Goal: Task Accomplishment & Management: Use online tool/utility

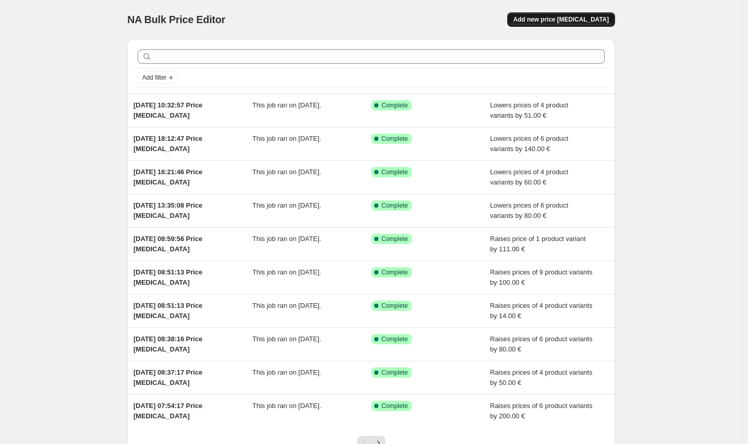
click at [550, 25] on button "Add new price [MEDICAL_DATA]" at bounding box center [561, 19] width 108 height 14
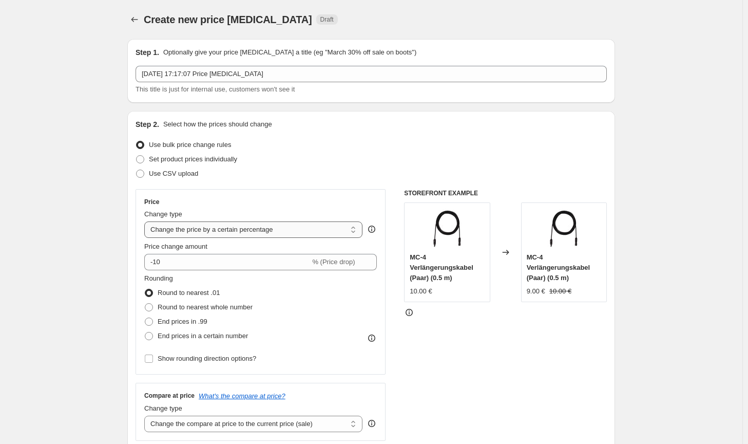
click at [256, 237] on select "Change the price to a certain amount Change the price by a certain amount Chang…" at bounding box center [253, 229] width 218 height 16
select select "by"
click at [146, 221] on select "Change the price to a certain amount Change the price by a certain amount Chang…" at bounding box center [253, 229] width 218 height 16
type input "-10.00"
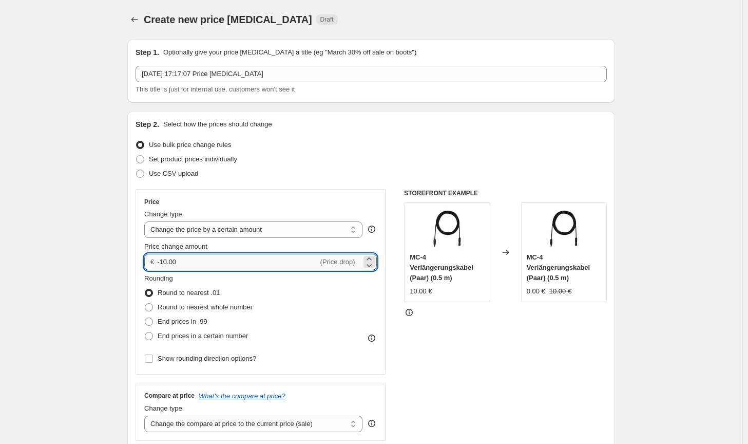
drag, startPoint x: 199, startPoint y: 268, endPoint x: 164, endPoint y: 266, distance: 35.0
click at [164, 266] on input "-10.00" at bounding box center [237, 262] width 161 height 16
click at [174, 300] on label "Round to nearest whole number" at bounding box center [198, 307] width 108 height 14
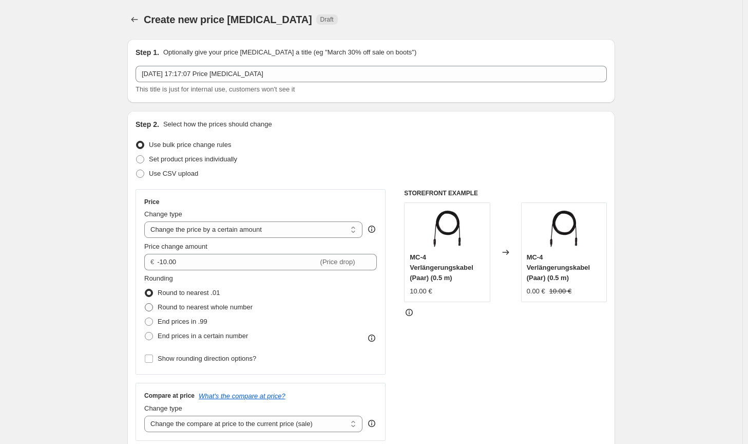
click at [168, 308] on span "Round to nearest whole number" at bounding box center [205, 307] width 95 height 8
click at [145, 304] on input "Round to nearest whole number" at bounding box center [145, 303] width 1 height 1
radio input "true"
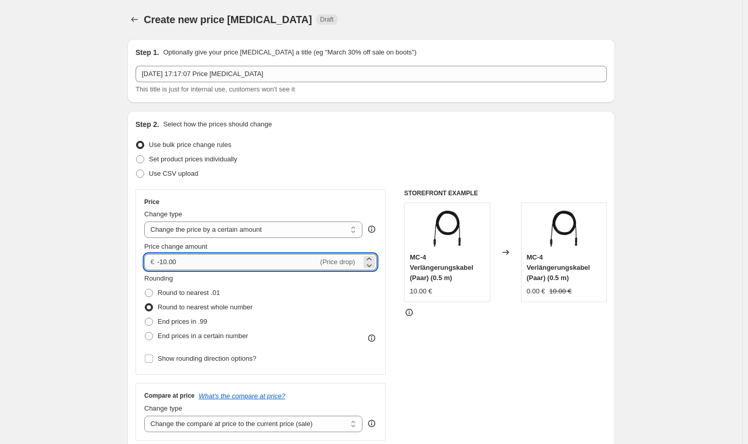
drag, startPoint x: 183, startPoint y: 260, endPoint x: 166, endPoint y: 261, distance: 17.0
click at [166, 261] on input "-10.00" at bounding box center [237, 262] width 161 height 16
type input "-15.00"
click at [380, 343] on div "Price Change type Change the price to a certain amount Change the price by a ce…" at bounding box center [261, 281] width 250 height 185
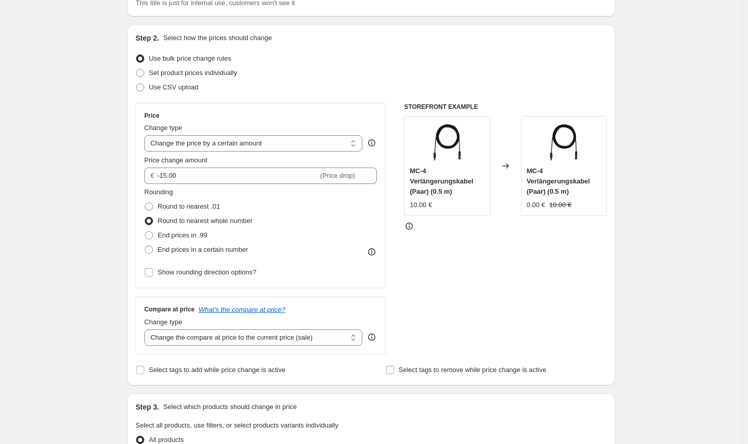
scroll to position [103, 0]
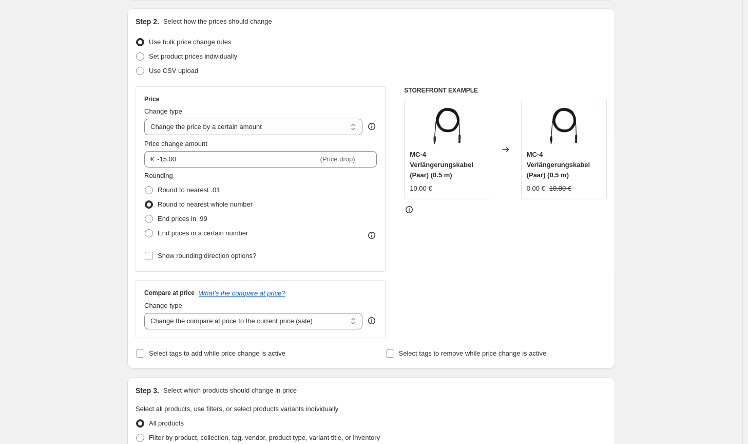
click at [318, 331] on div "Compare at price What's the compare at price? Change type Change the compare at…" at bounding box center [261, 309] width 250 height 58
click at [319, 325] on select "Change the compare at price to the current price (sale) Change the compare at p…" at bounding box center [253, 321] width 218 height 16
select select "no_change"
click at [146, 313] on select "Change the compare at price to the current price (sale) Change the compare at p…" at bounding box center [253, 321] width 218 height 16
click at [438, 323] on div "STOREFRONT EXAMPLE MC-4 Verlängerungskabel (Paar) (0.5 m) 10.00 € Changed to MC…" at bounding box center [505, 212] width 203 height 252
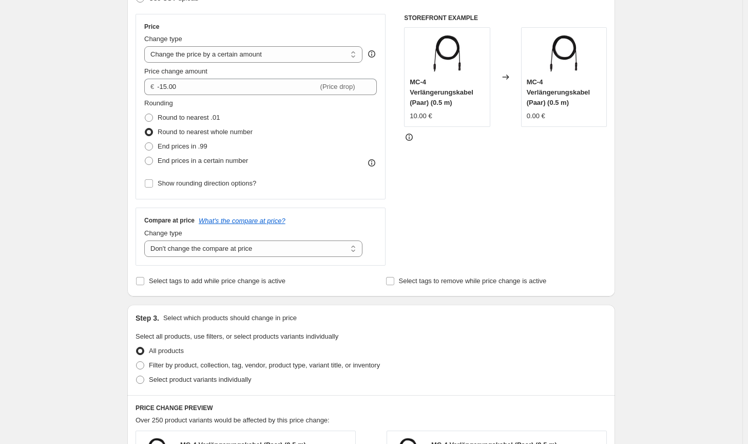
scroll to position [205, 0]
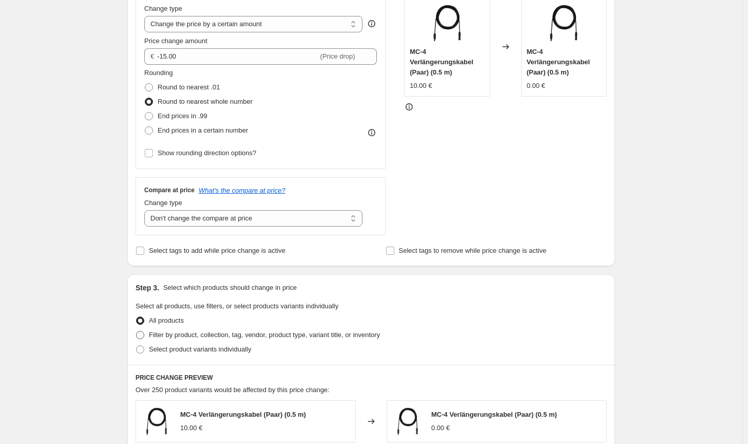
click at [333, 336] on span "Filter by product, collection, tag, vendor, product type, variant title, or inv…" at bounding box center [264, 335] width 231 height 8
click at [137, 331] on input "Filter by product, collection, tag, vendor, product type, variant title, or inv…" at bounding box center [136, 331] width 1 height 1
radio input "true"
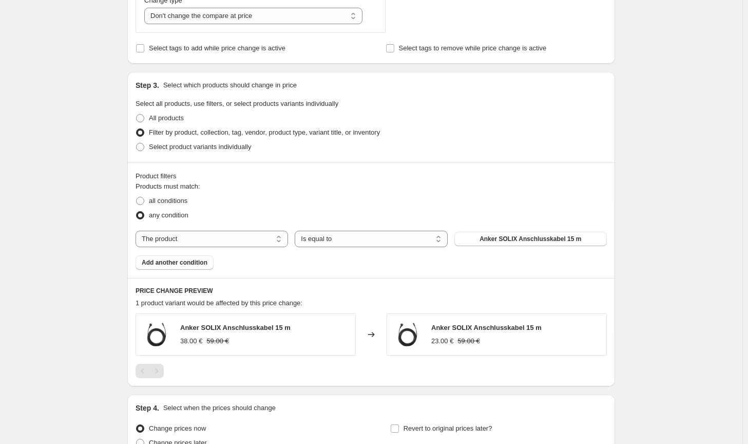
scroll to position [411, 0]
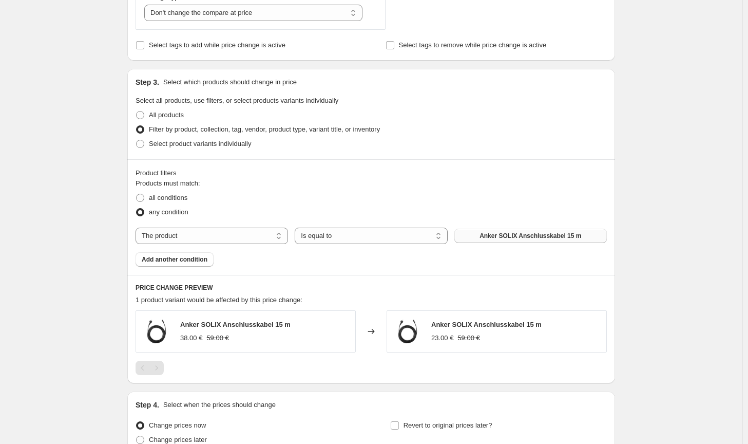
click at [513, 231] on button "Anker SOLIX Anschlusskabel 15 m" at bounding box center [531, 236] width 153 height 14
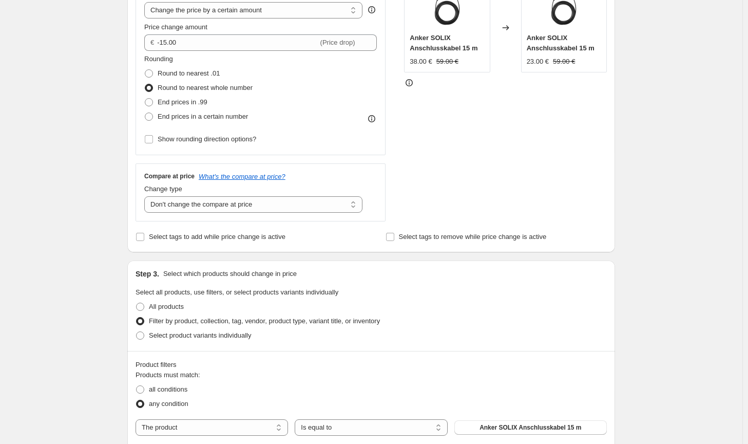
scroll to position [257, 0]
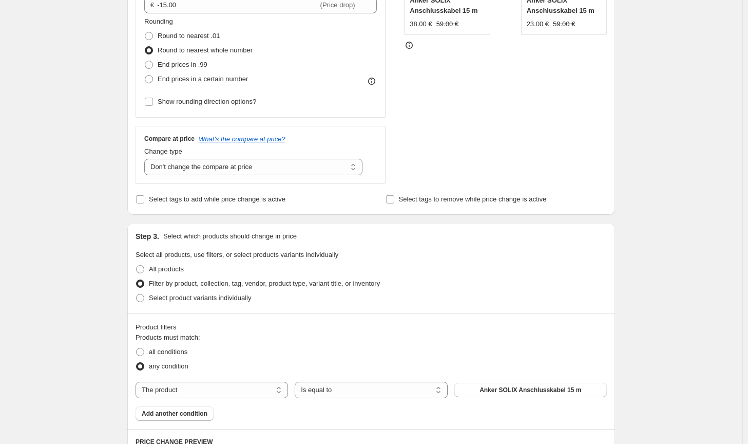
click at [562, 380] on div "Products must match: all conditions any condition The product The product's col…" at bounding box center [371, 376] width 471 height 88
click at [561, 387] on span "Anker SOLIX Anschlusskabel 15 m" at bounding box center [531, 390] width 102 height 8
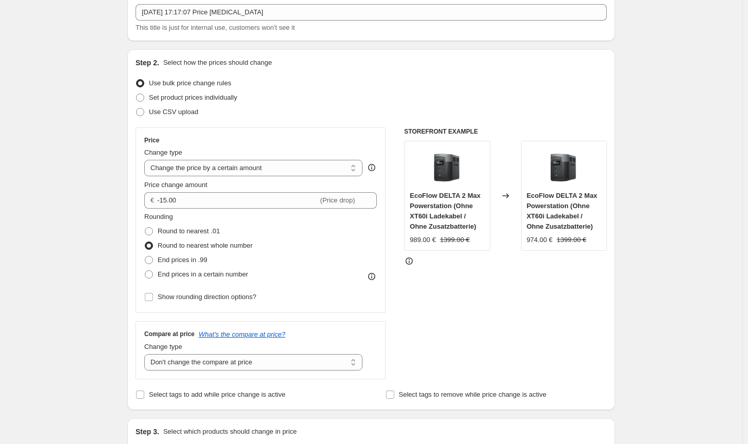
scroll to position [51, 0]
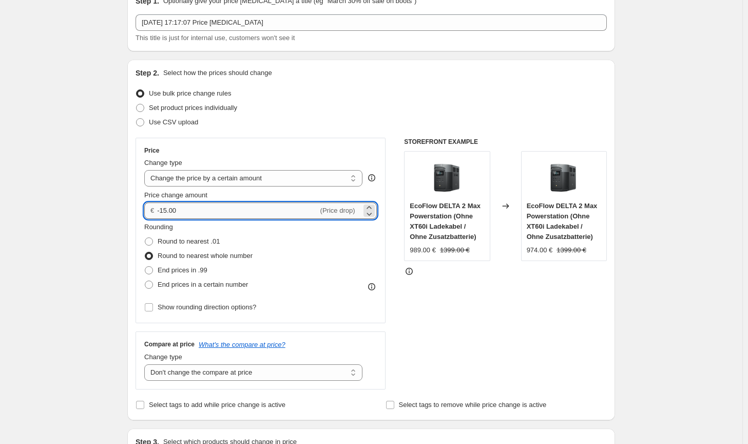
click at [164, 209] on input "-15.00" at bounding box center [237, 210] width 161 height 16
click at [516, 309] on div "STOREFRONT EXAMPLE EcoFlow DELTA 2 Max Powerstation (Ohne XT60i Ladekabel / Ohn…" at bounding box center [505, 264] width 203 height 252
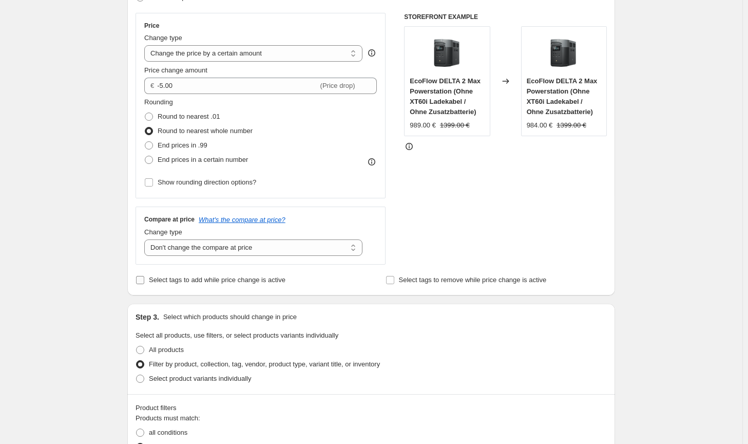
scroll to position [170, 0]
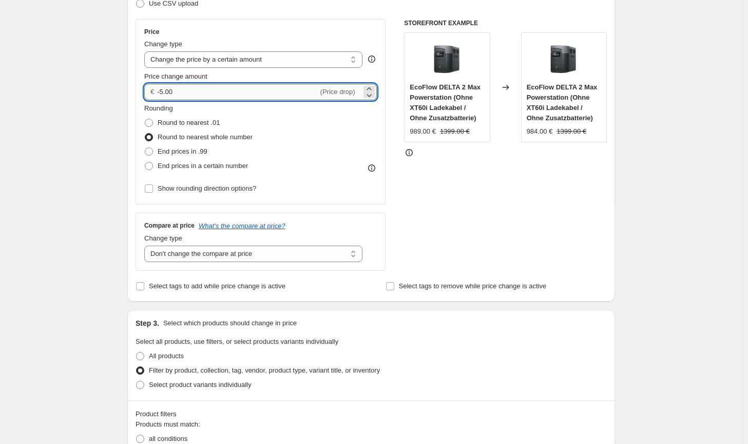
click at [164, 92] on input "-5.00" at bounding box center [237, 92] width 161 height 16
type input "-4.00"
click at [610, 244] on div "Step 2. Select how the prices should change Use bulk price change rules Set pro…" at bounding box center [371, 121] width 488 height 361
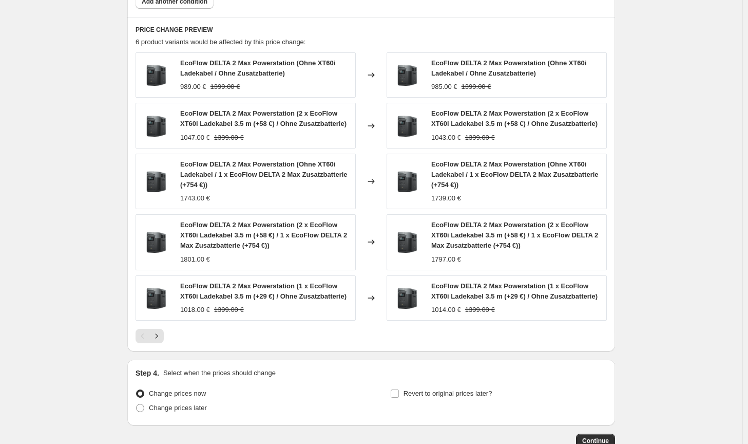
scroll to position [735, 0]
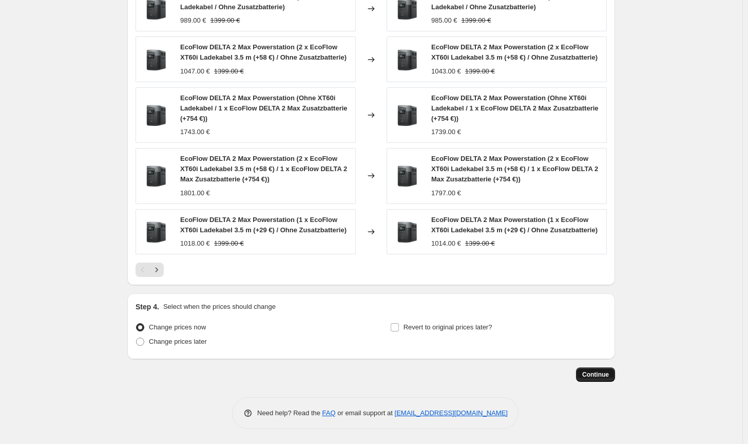
click at [600, 369] on button "Continue" at bounding box center [595, 374] width 39 height 14
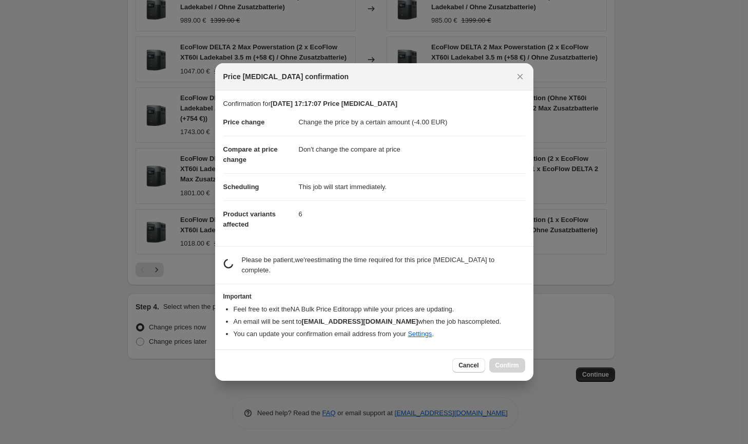
click at [508, 364] on div "Cancel Confirm" at bounding box center [488, 365] width 72 height 14
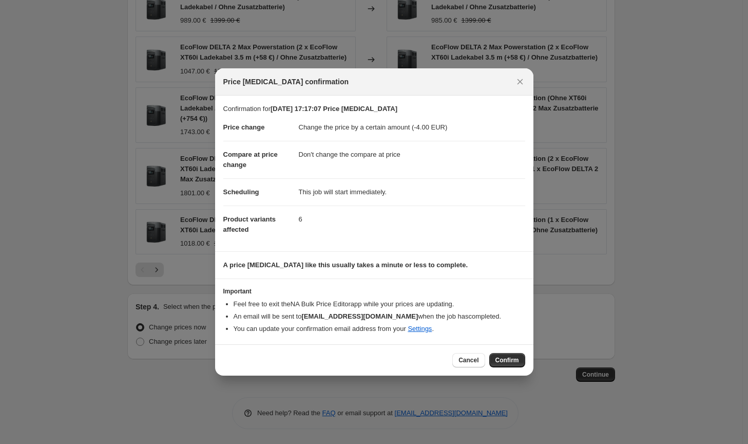
click at [508, 364] on button "Confirm" at bounding box center [507, 360] width 36 height 14
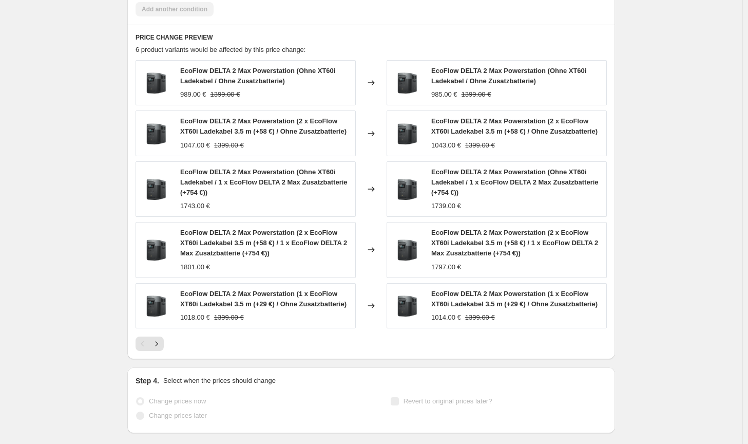
scroll to position [762, 0]
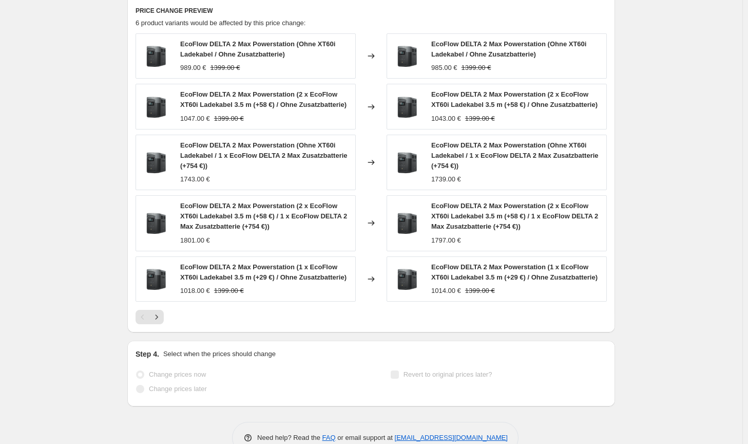
select select "by"
select select "no_change"
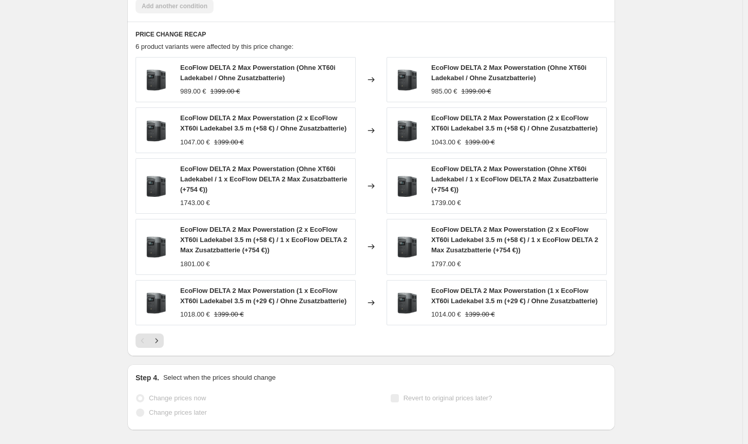
scroll to position [0, 0]
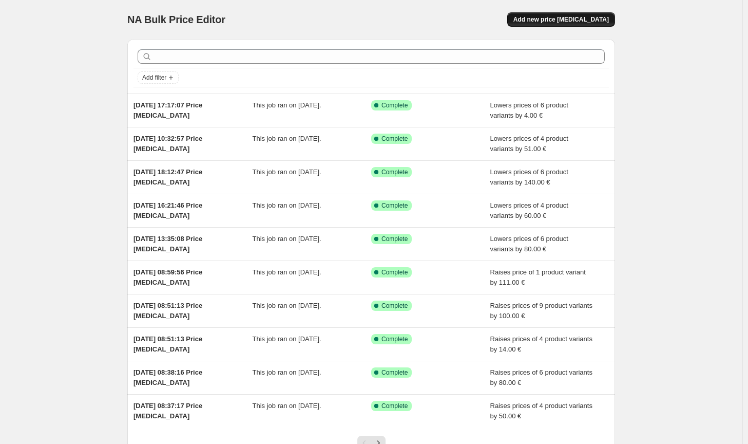
click at [581, 25] on button "Add new price [MEDICAL_DATA]" at bounding box center [561, 19] width 108 height 14
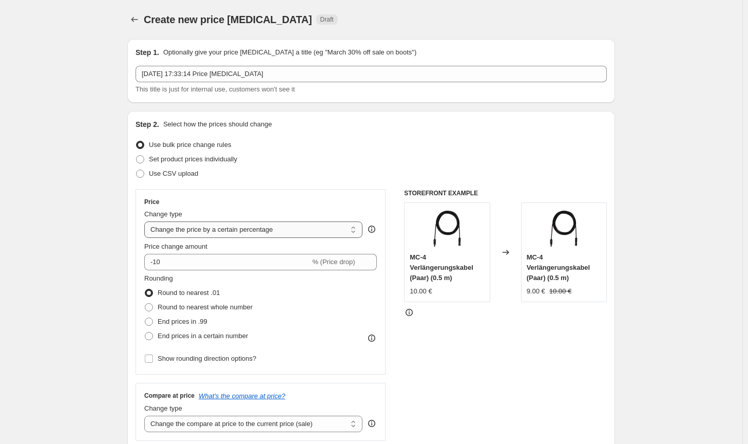
click at [288, 232] on select "Change the price to a certain amount Change the price by a certain amount Chang…" at bounding box center [253, 229] width 218 height 16
select select "by"
click at [146, 221] on select "Change the price to a certain amount Change the price by a certain amount Chang…" at bounding box center [253, 229] width 218 height 16
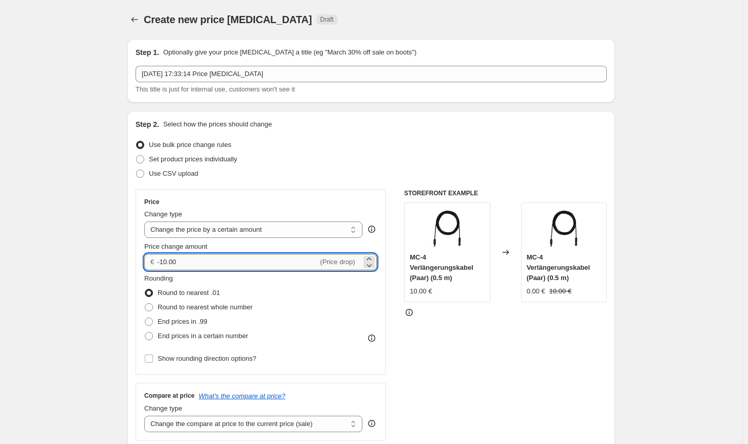
drag, startPoint x: 198, startPoint y: 260, endPoint x: 163, endPoint y: 259, distance: 35.0
click at [163, 259] on input "-10.00" at bounding box center [237, 262] width 161 height 16
type input "-200.00"
click at [220, 307] on span "Round to nearest whole number" at bounding box center [205, 307] width 95 height 8
click at [145, 304] on input "Round to nearest whole number" at bounding box center [145, 303] width 1 height 1
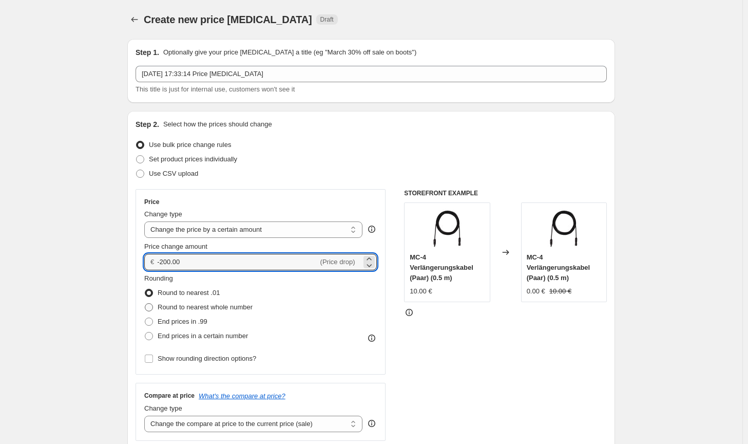
radio input "true"
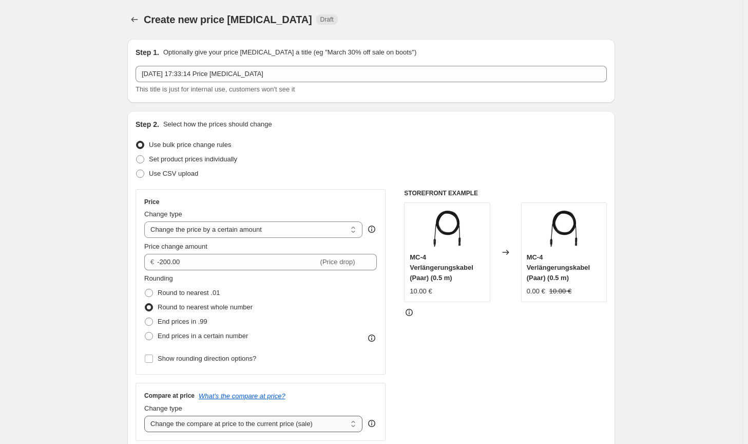
click at [291, 431] on select "Change the compare at price to the current price (sale) Change the compare at p…" at bounding box center [253, 423] width 218 height 16
select select "no_change"
click at [146, 415] on select "Change the compare at price to the current price (sale) Change the compare at p…" at bounding box center [253, 423] width 218 height 16
click at [461, 366] on div "STOREFRONT EXAMPLE MC-4 Verlängerungskabel (Paar) (0.5 m) 10.00 € Changed to MC…" at bounding box center [505, 315] width 203 height 252
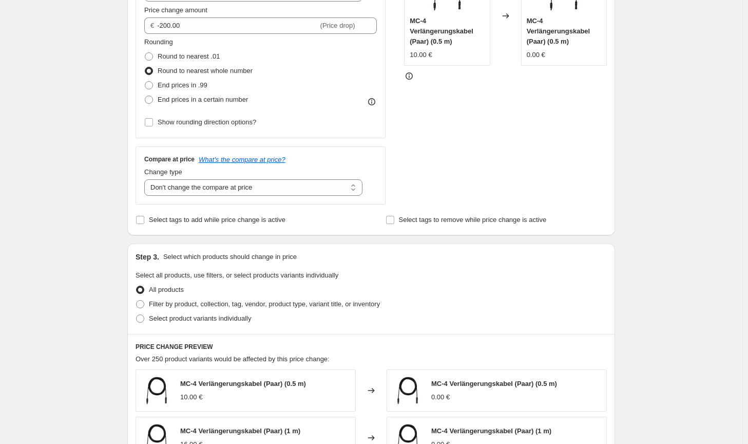
scroll to position [308, 0]
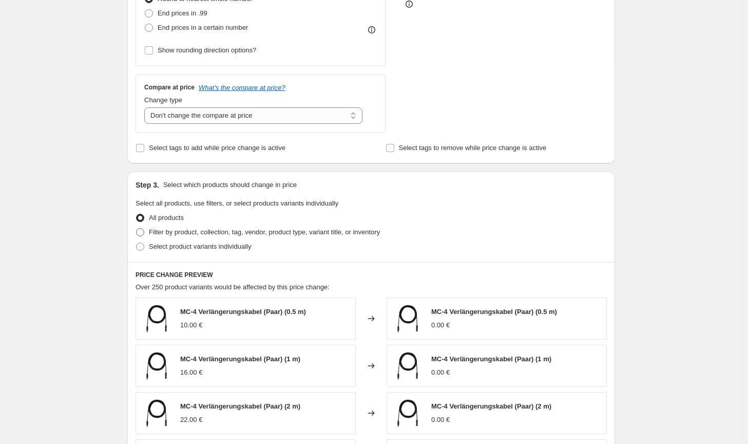
click at [318, 230] on span "Filter by product, collection, tag, vendor, product type, variant title, or inv…" at bounding box center [264, 232] width 231 height 8
click at [137, 229] on input "Filter by product, collection, tag, vendor, product type, variant title, or inv…" at bounding box center [136, 228] width 1 height 1
radio input "true"
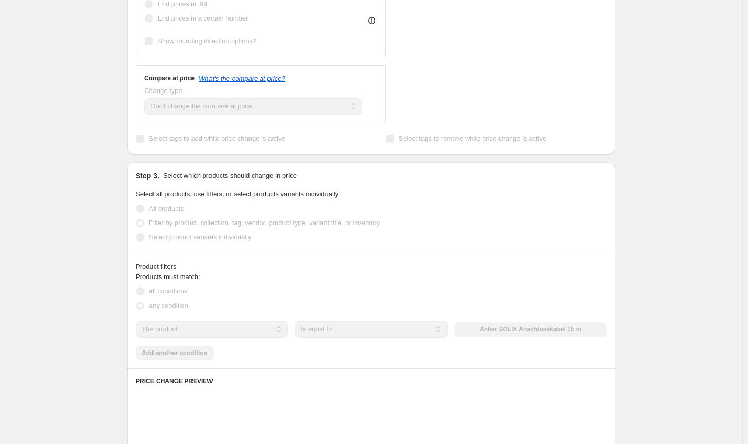
scroll to position [411, 0]
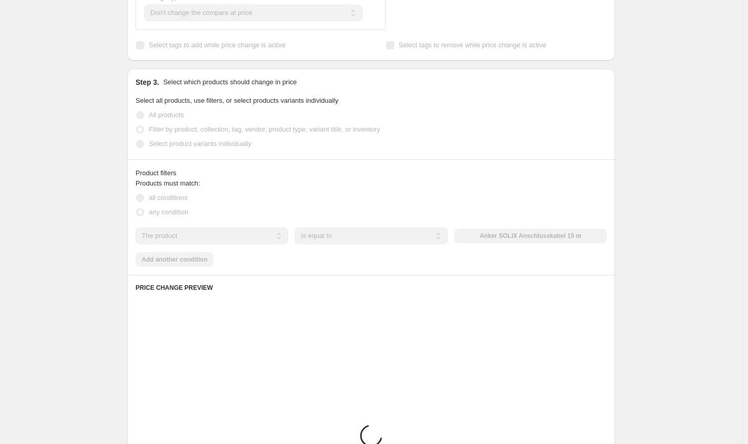
click at [513, 246] on div "Products must match: all conditions any condition The product The product's col…" at bounding box center [371, 222] width 471 height 88
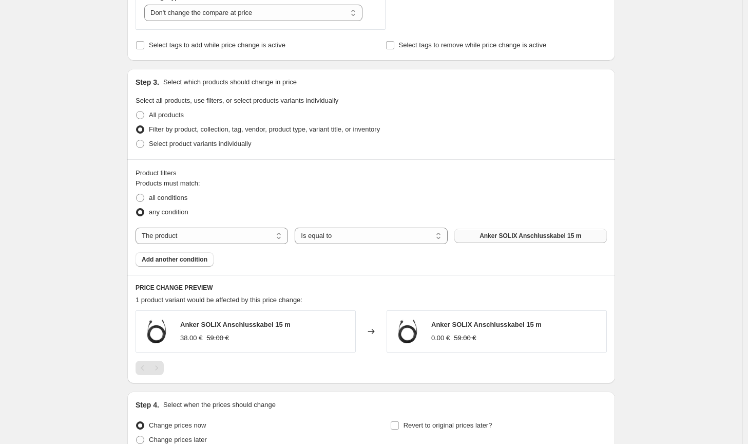
click at [516, 237] on span "Anker SOLIX Anschlusskabel 15 m" at bounding box center [531, 236] width 102 height 8
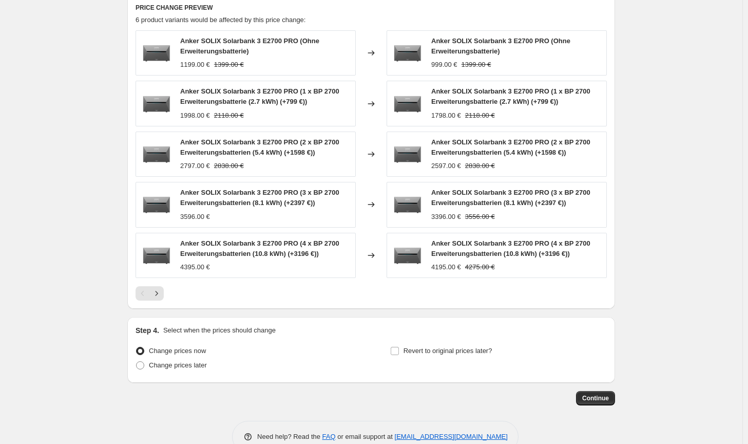
scroll to position [714, 0]
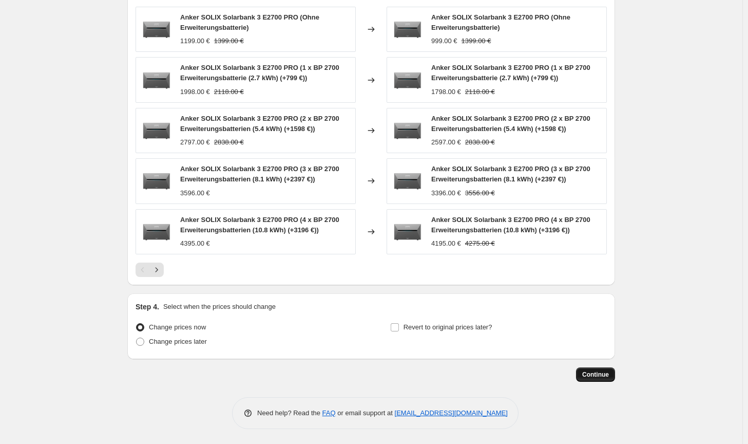
click at [615, 373] on button "Continue" at bounding box center [595, 374] width 39 height 14
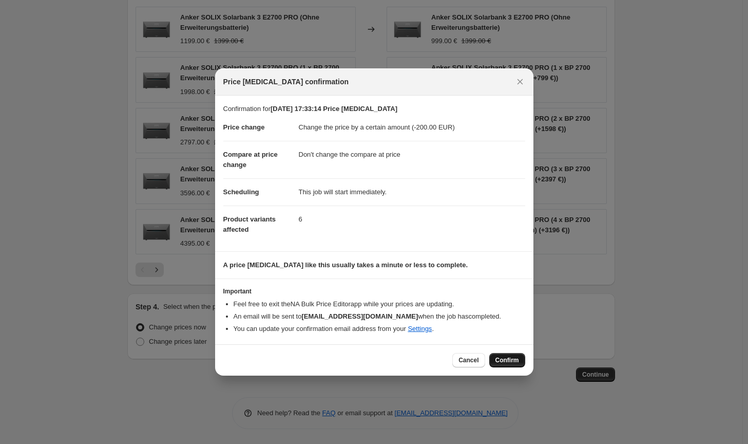
click at [518, 363] on span "Confirm" at bounding box center [508, 360] width 24 height 8
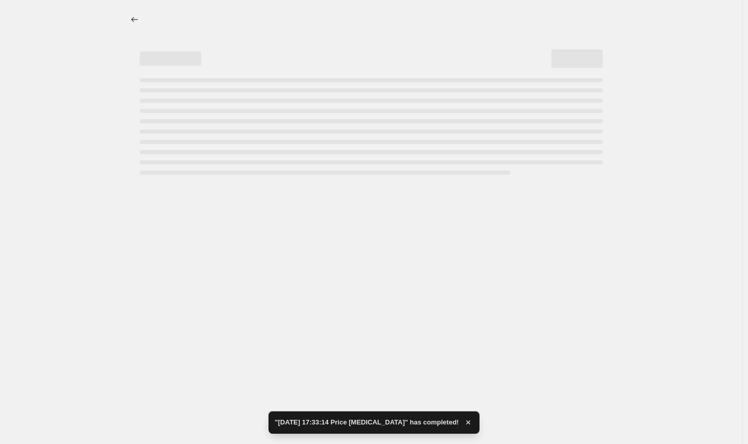
select select "by"
select select "no_change"
